Goal: Navigation & Orientation: Find specific page/section

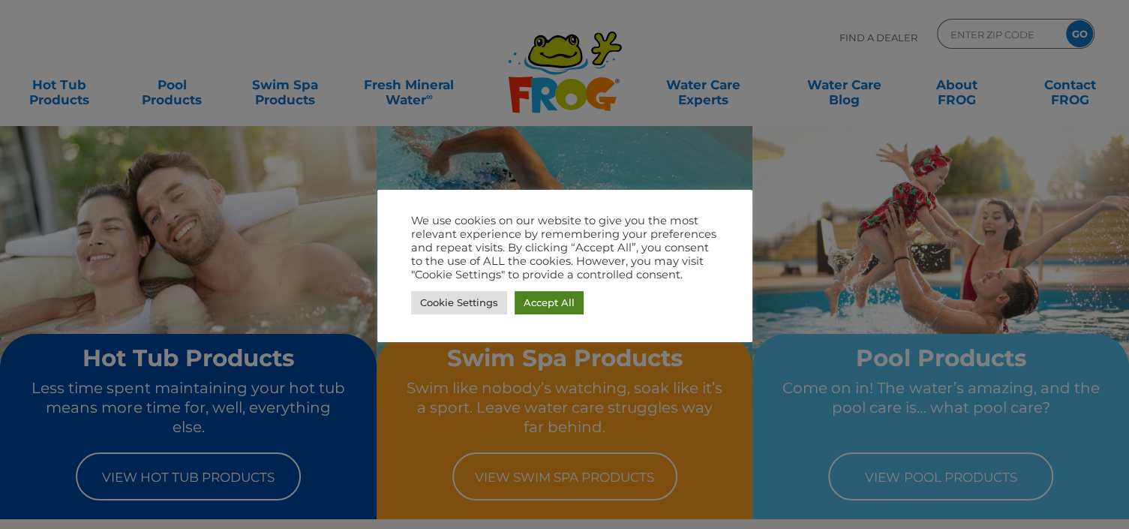
click at [544, 302] on link "Accept All" at bounding box center [549, 302] width 69 height 23
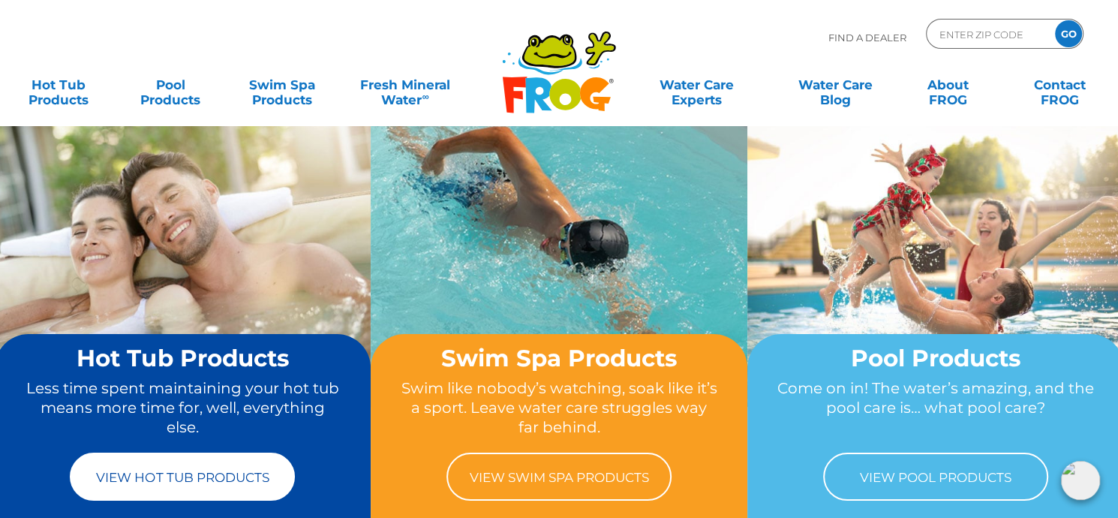
click at [122, 477] on link "View Hot Tub Products" at bounding box center [182, 476] width 225 height 48
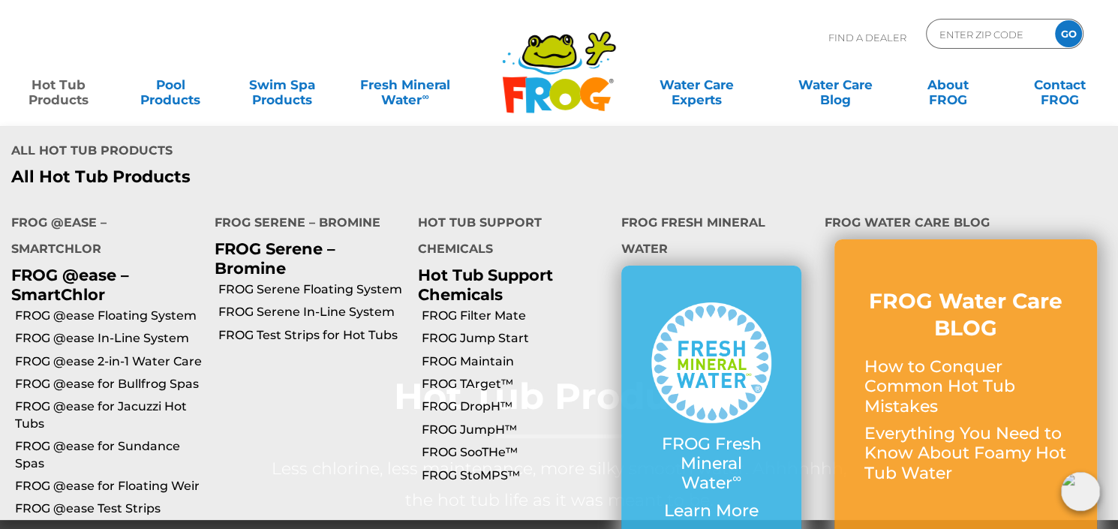
click at [69, 90] on link "Hot Tub Products" at bounding box center [58, 85] width 87 height 30
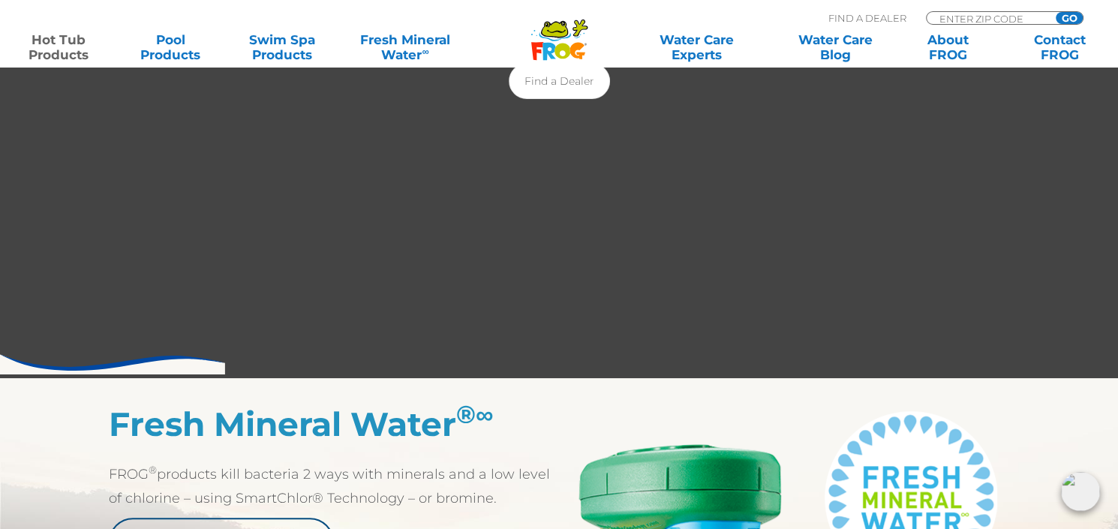
scroll to position [75, 0]
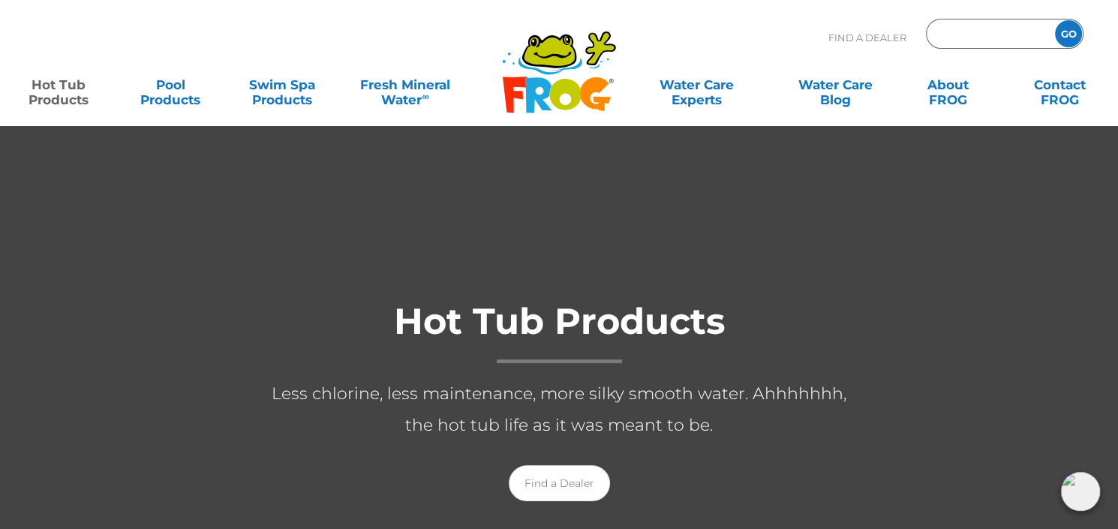
click at [938, 33] on input "Zip Code Form" at bounding box center [988, 34] width 101 height 22
type input "80921"
click at [1055, 20] on input "GO" at bounding box center [1068, 33] width 27 height 27
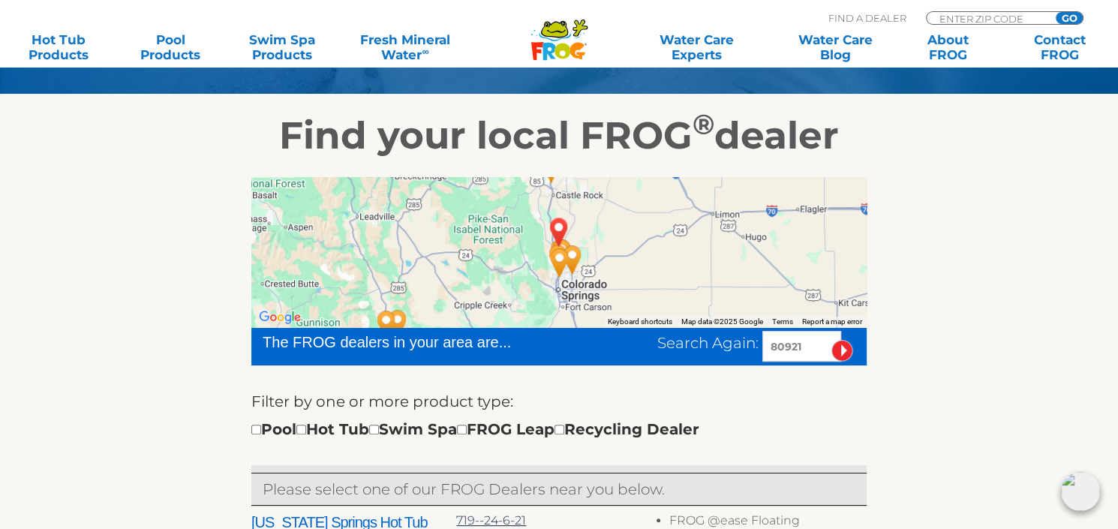
scroll to position [225, 0]
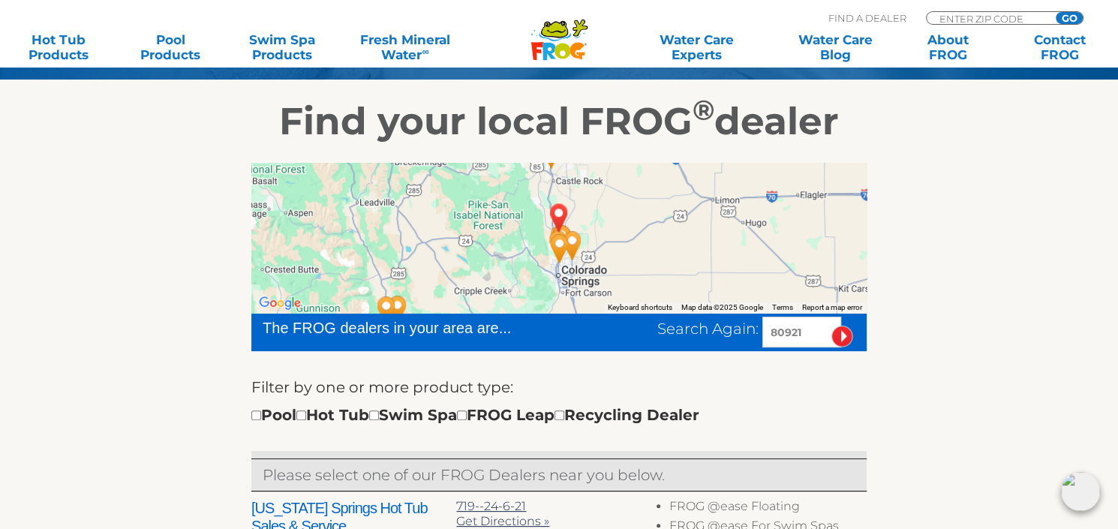
click at [558, 209] on img "CO SPGS, CO 80921" at bounding box center [559, 217] width 35 height 41
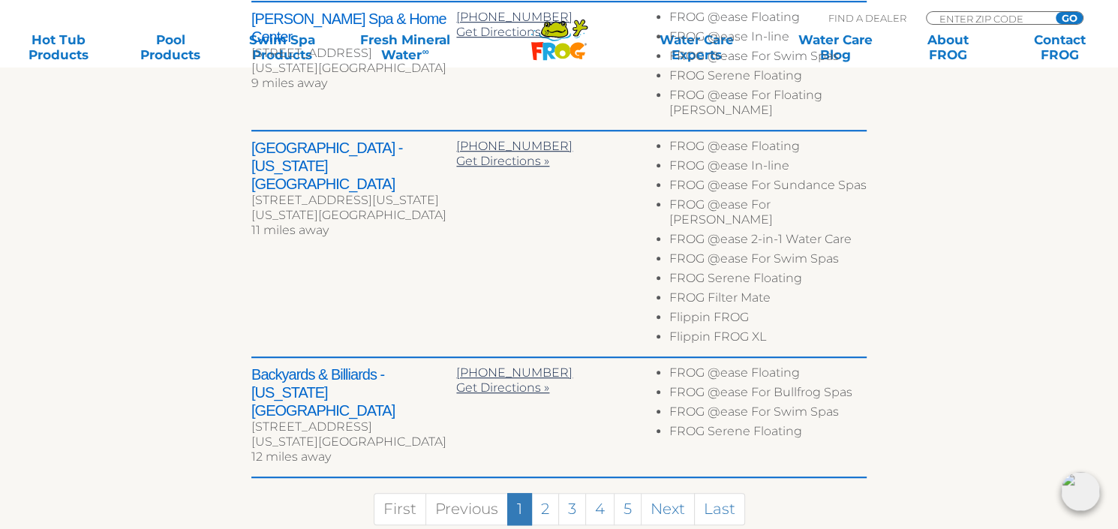
scroll to position [975, 0]
